Goal: Obtain resource: Download file/media

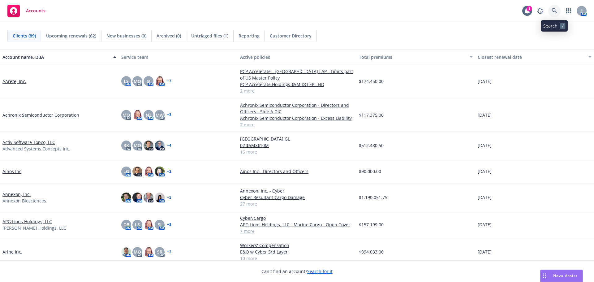
click at [555, 12] on icon at bounding box center [555, 11] width 6 height 6
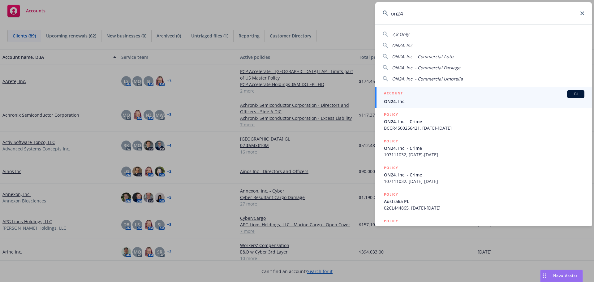
type input "on24"
click at [416, 102] on span "ON24, Inc." at bounding box center [484, 101] width 201 height 7
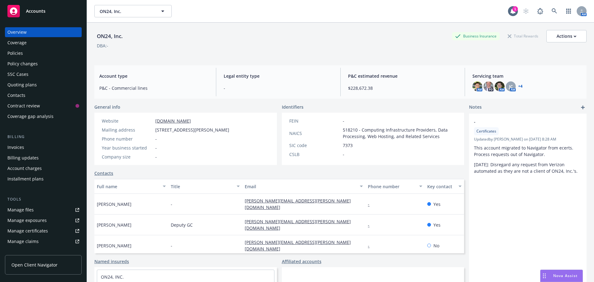
click at [19, 54] on div "Policies" at bounding box center [14, 53] width 15 height 10
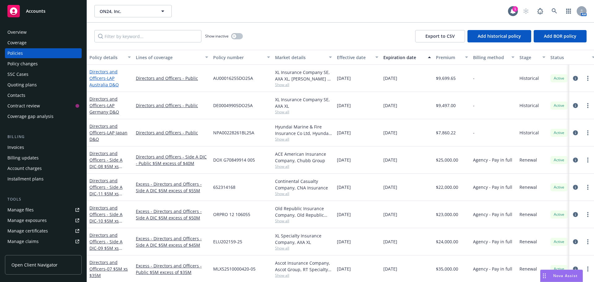
click at [105, 80] on link "Directors and Officers - LAP Australia D&O" at bounding box center [103, 78] width 29 height 19
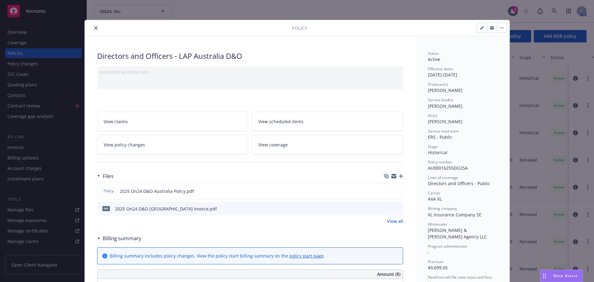
scroll to position [31, 0]
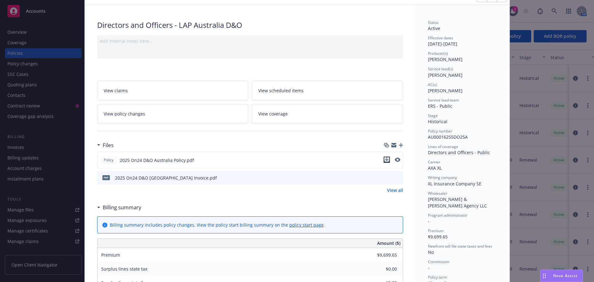
click at [385, 160] on icon "download file" at bounding box center [387, 159] width 5 height 5
click at [395, 176] on icon "preview file" at bounding box center [398, 177] width 6 height 4
click at [527, 22] on div "Policy Directors and Officers - LAP Australia D&O Add internal notes here... Vi…" at bounding box center [297, 141] width 594 height 282
click at [584, 12] on div "Policy Directors and Officers - LAP Australia D&O Add internal notes here... Vi…" at bounding box center [297, 141] width 594 height 282
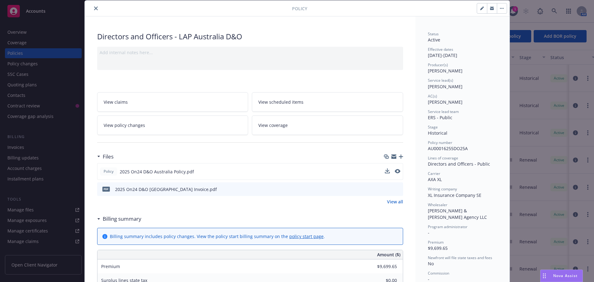
scroll to position [0, 0]
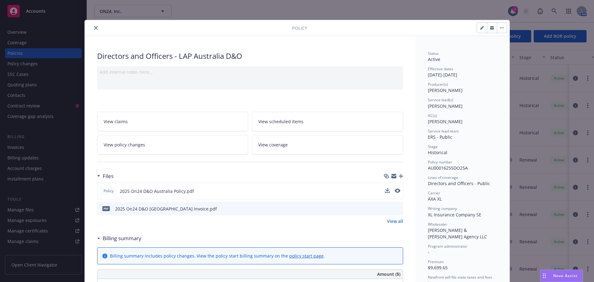
click at [94, 27] on icon "close" at bounding box center [96, 28] width 4 height 4
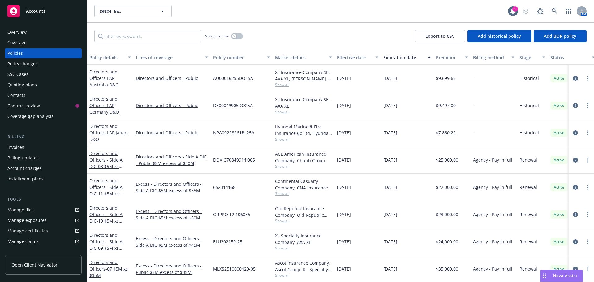
click at [92, 26] on div "Show inactive Export to CSV Add historical policy Add BOR policy" at bounding box center [340, 36] width 507 height 27
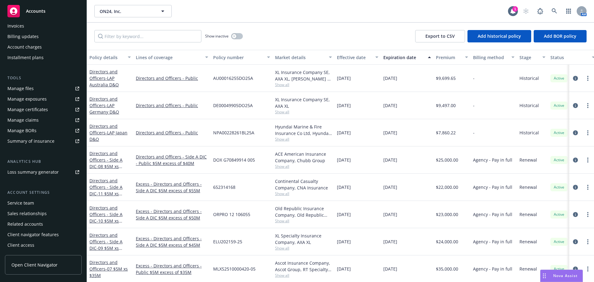
click at [23, 201] on div "Service team" at bounding box center [20, 203] width 27 height 10
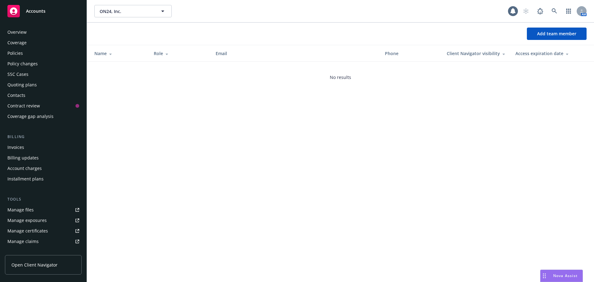
scroll to position [121, 0]
